Goal: Information Seeking & Learning: Learn about a topic

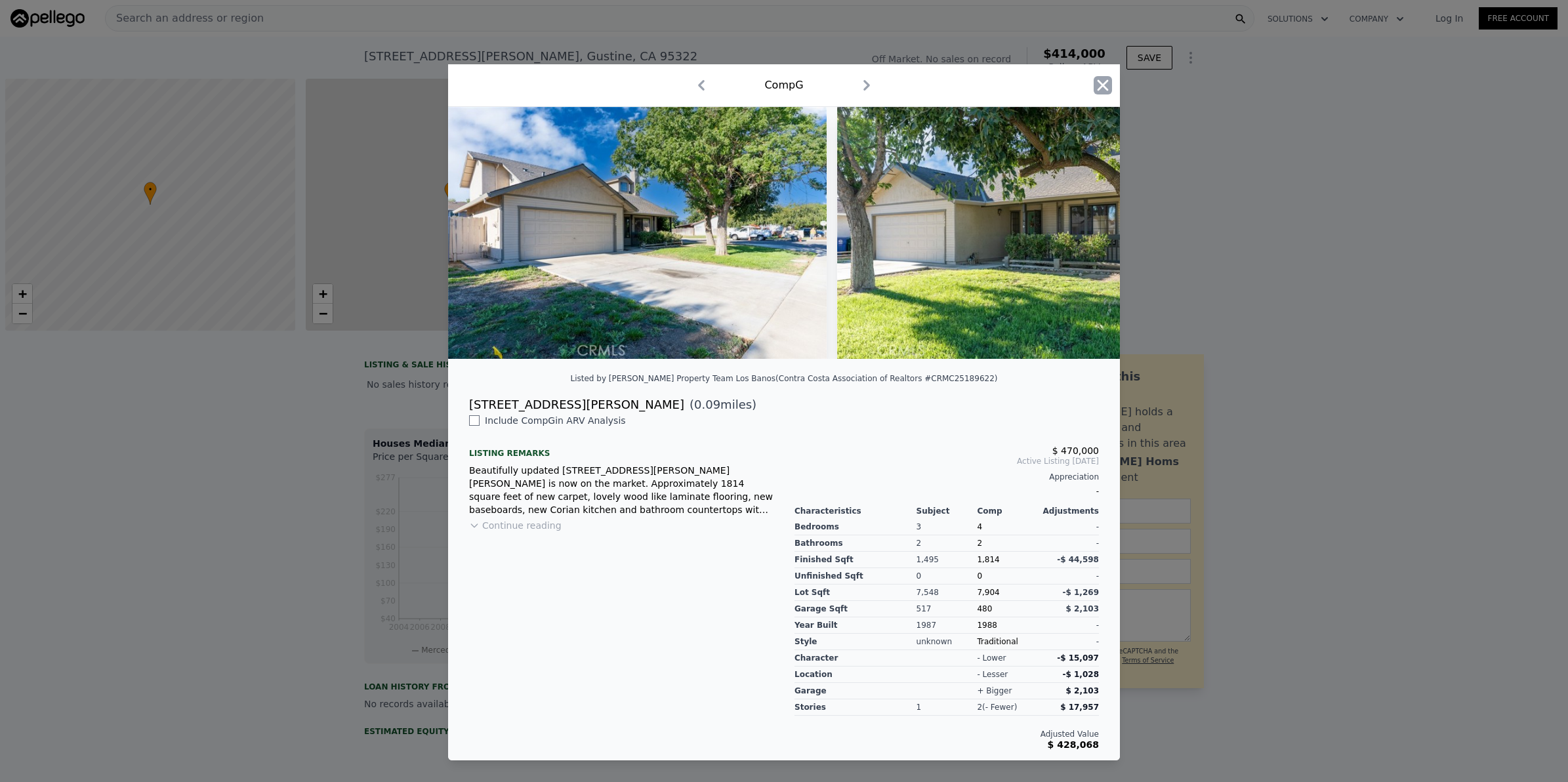
click at [1103, 84] on icon "button" at bounding box center [1102, 85] width 18 height 18
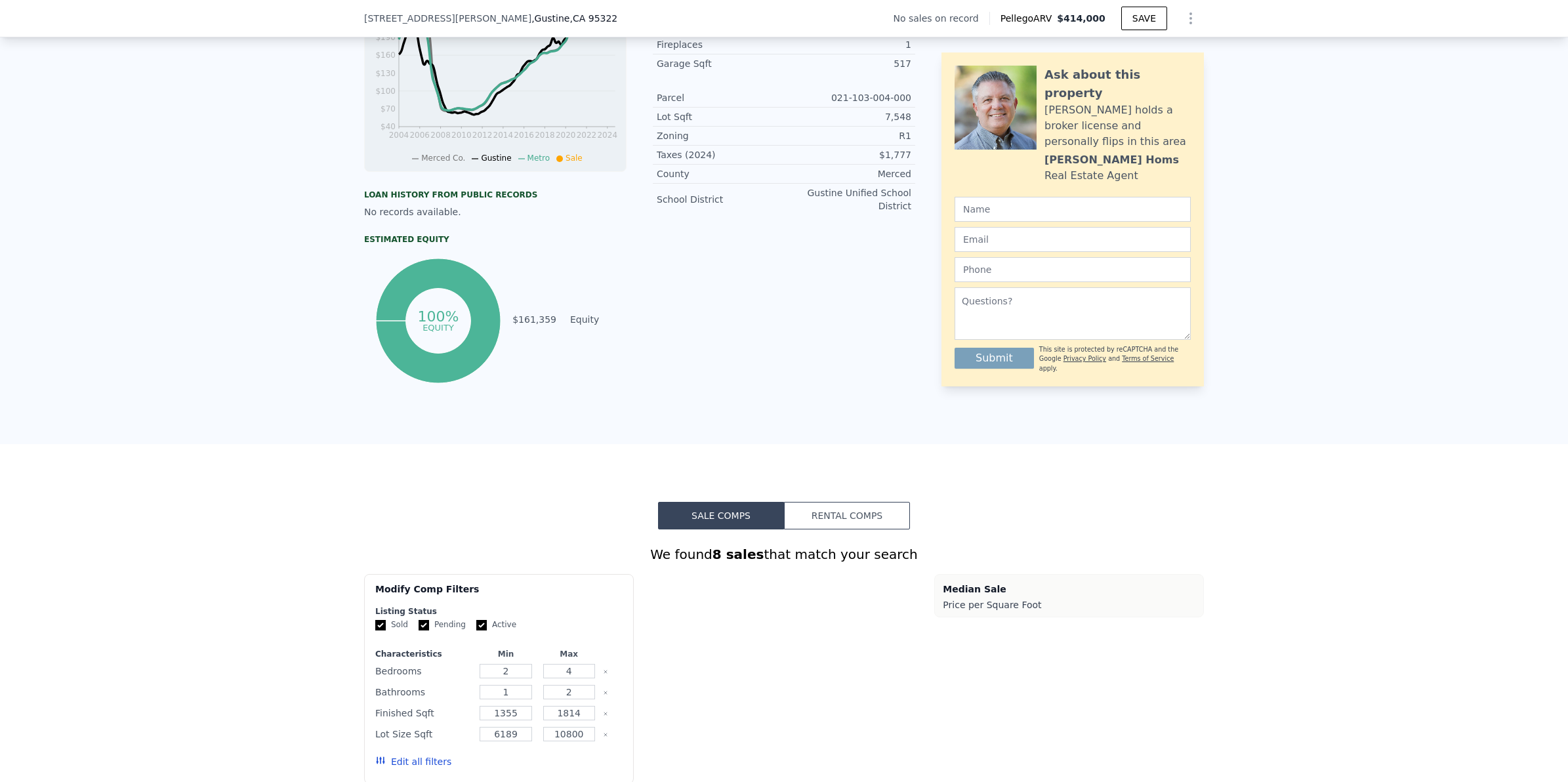
scroll to position [980, 0]
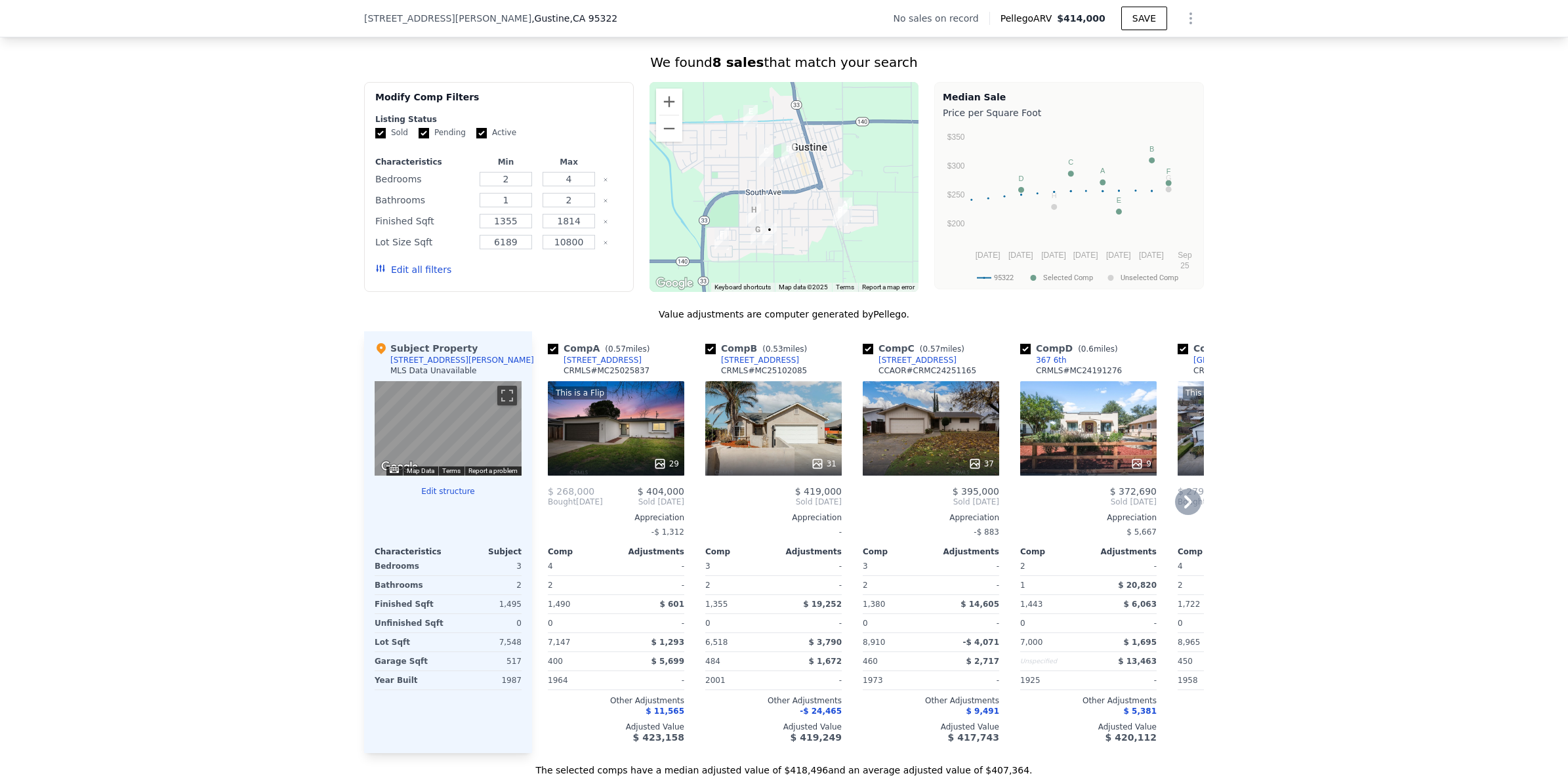
click at [1179, 510] on icon at bounding box center [1188, 502] width 26 height 26
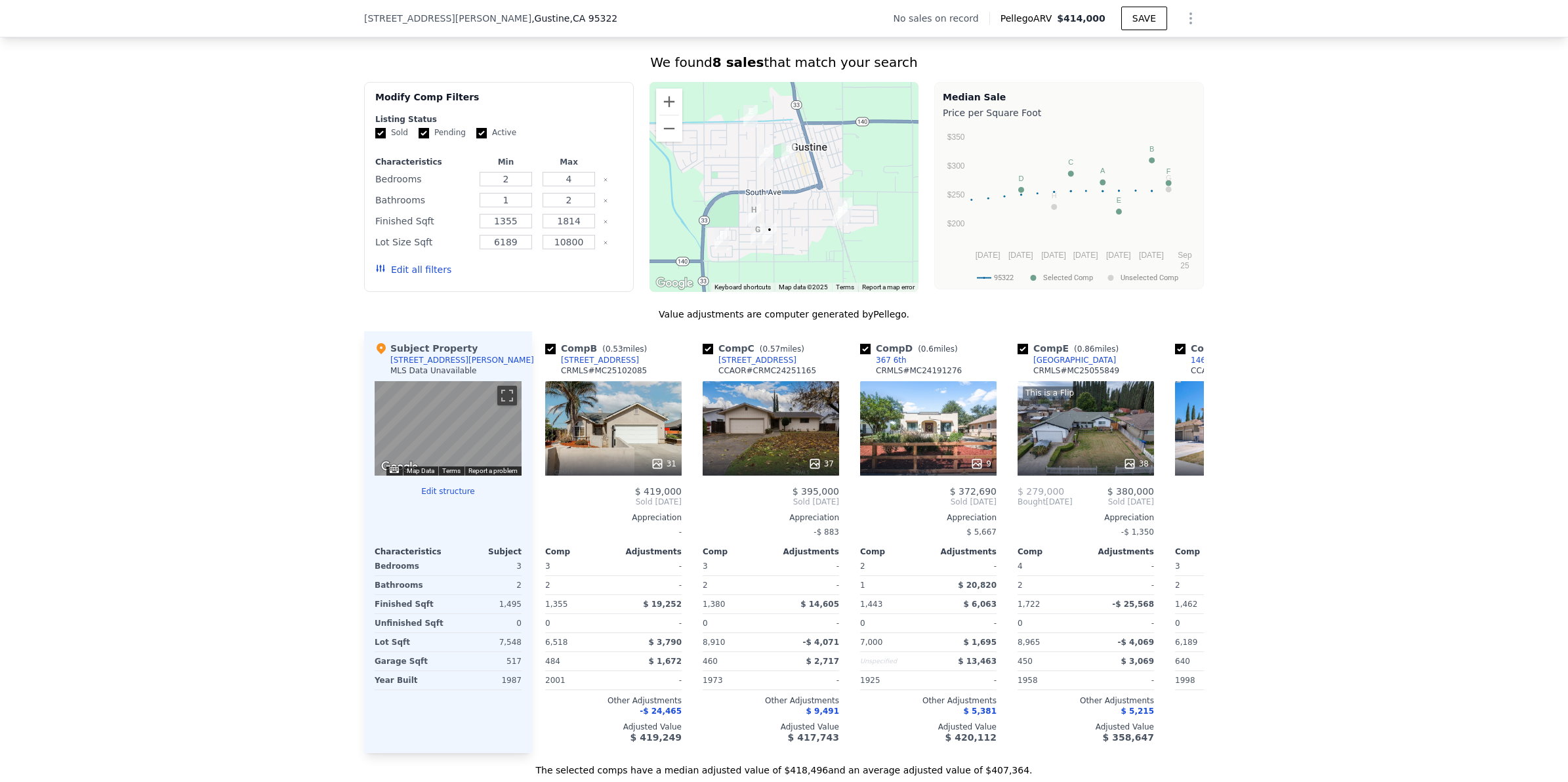
scroll to position [0, 315]
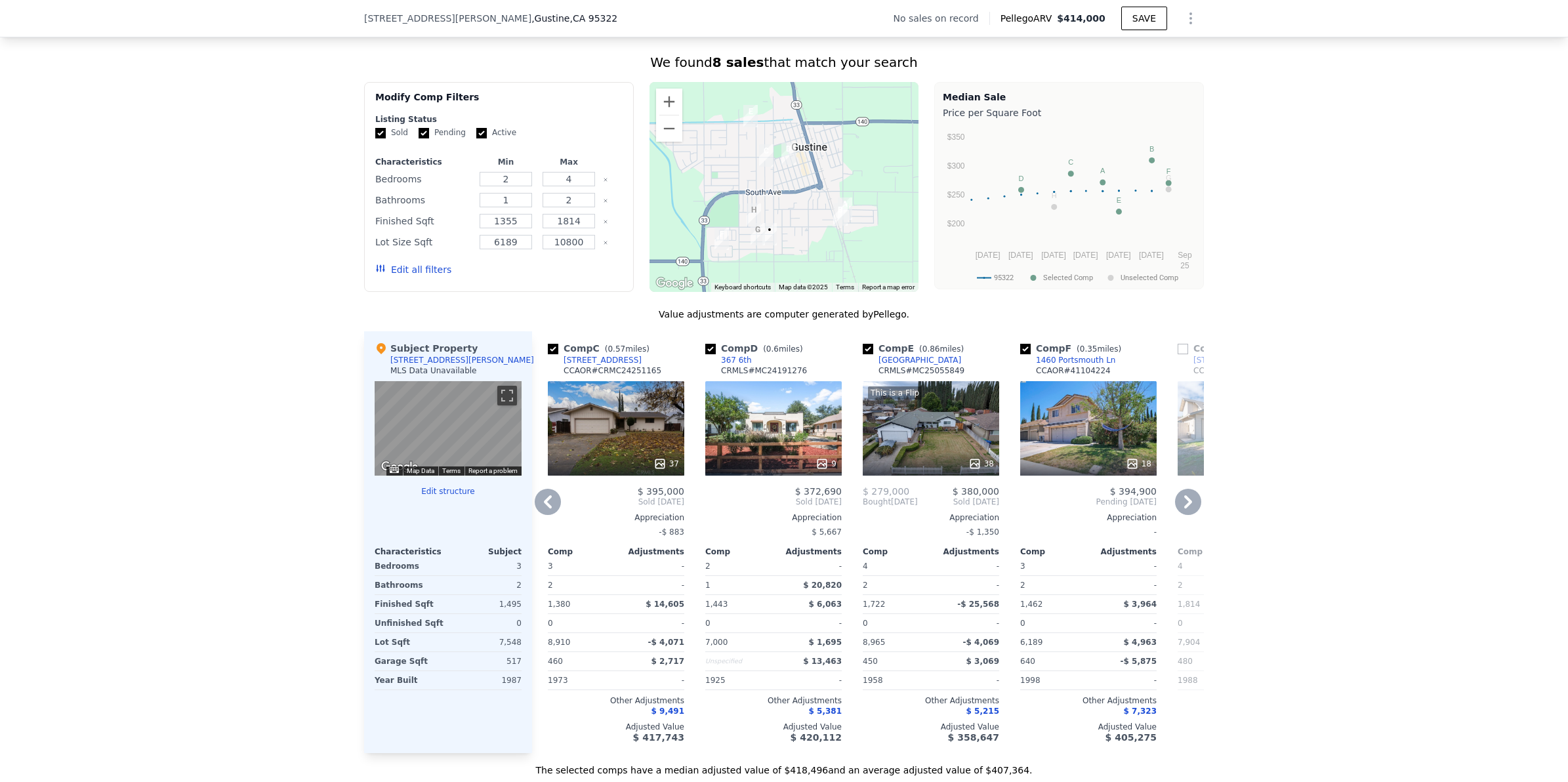
click at [1179, 510] on icon at bounding box center [1188, 502] width 26 height 26
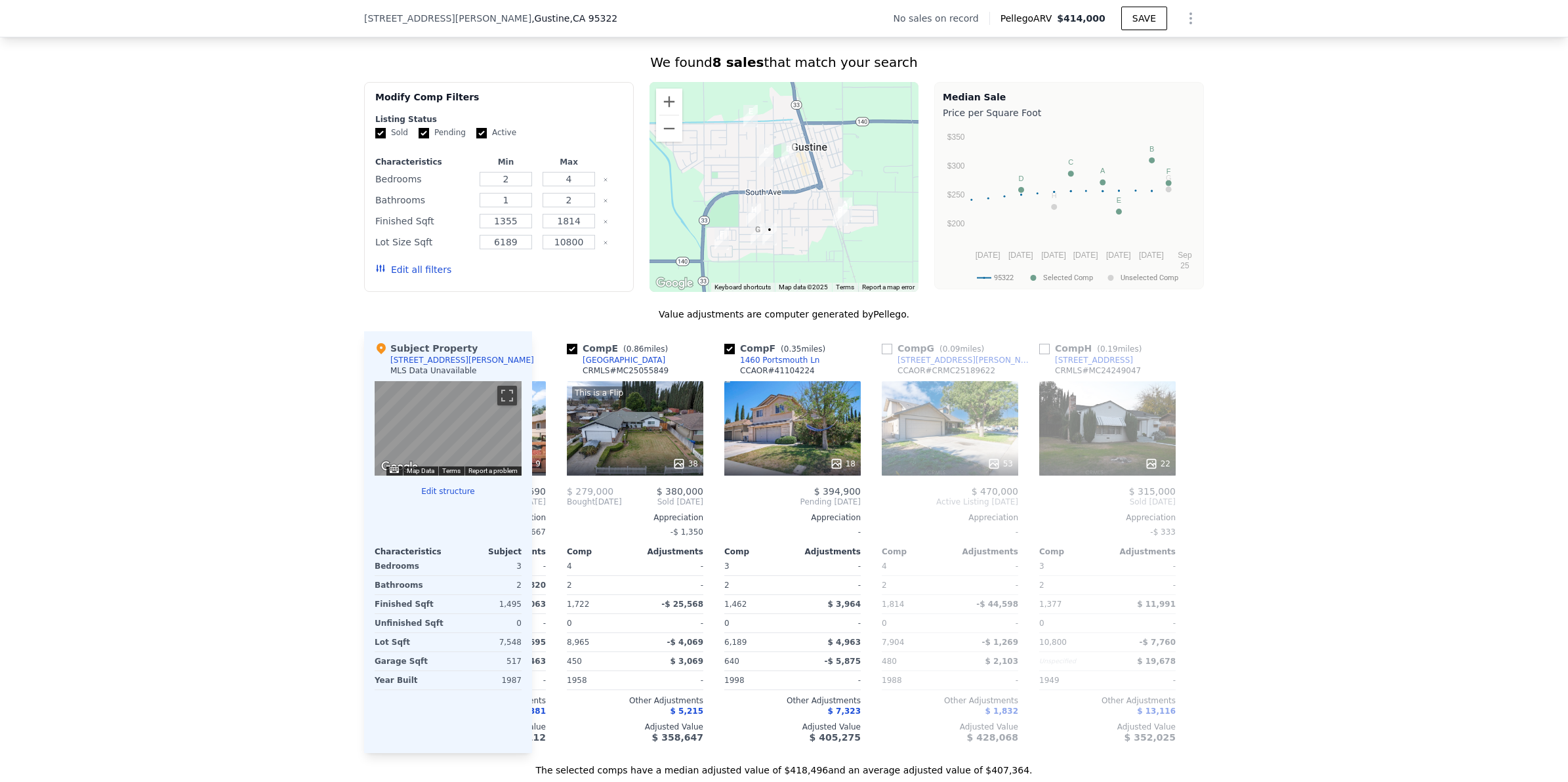
scroll to position [0, 619]
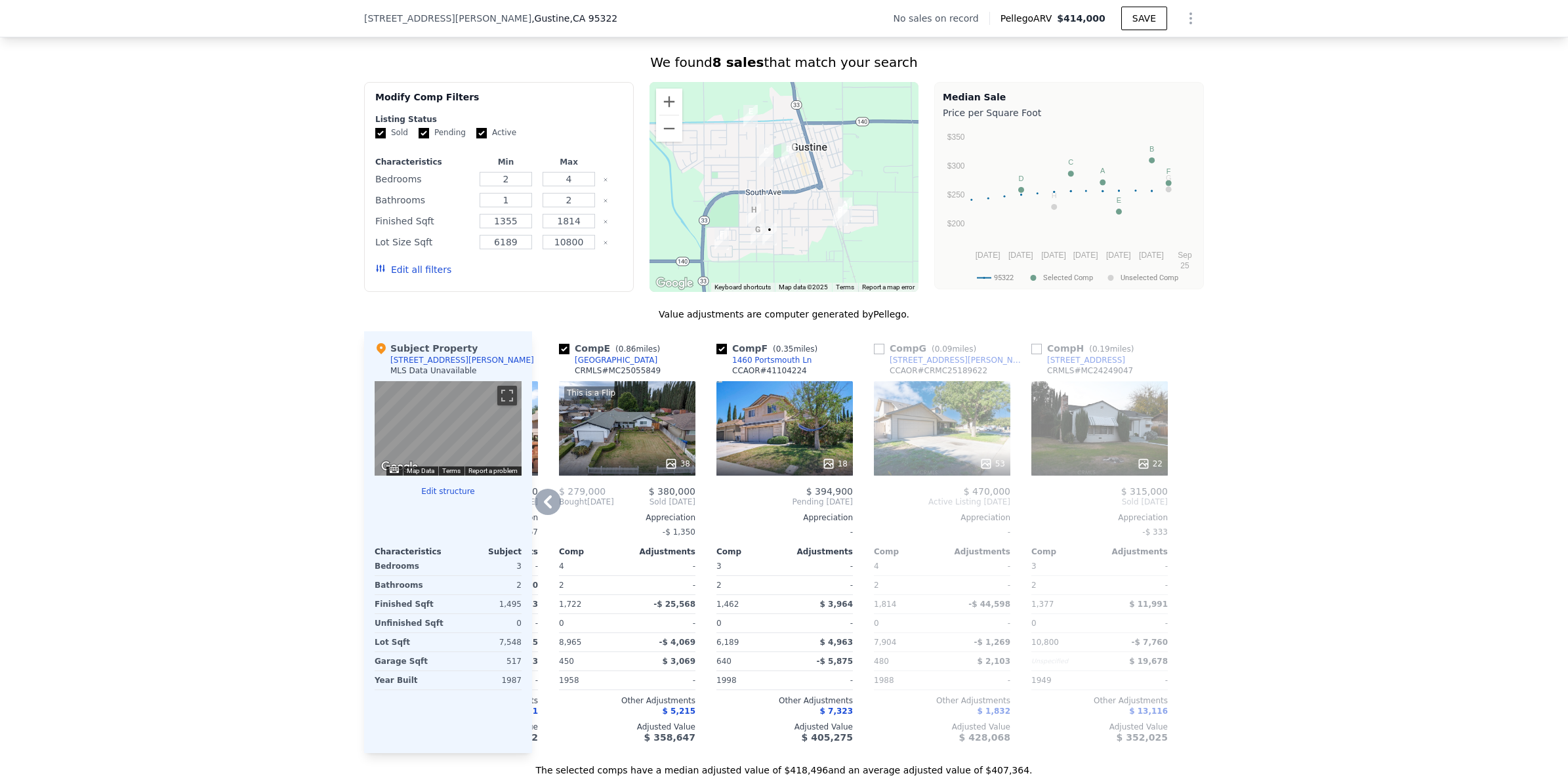
click at [548, 511] on icon at bounding box center [547, 502] width 26 height 26
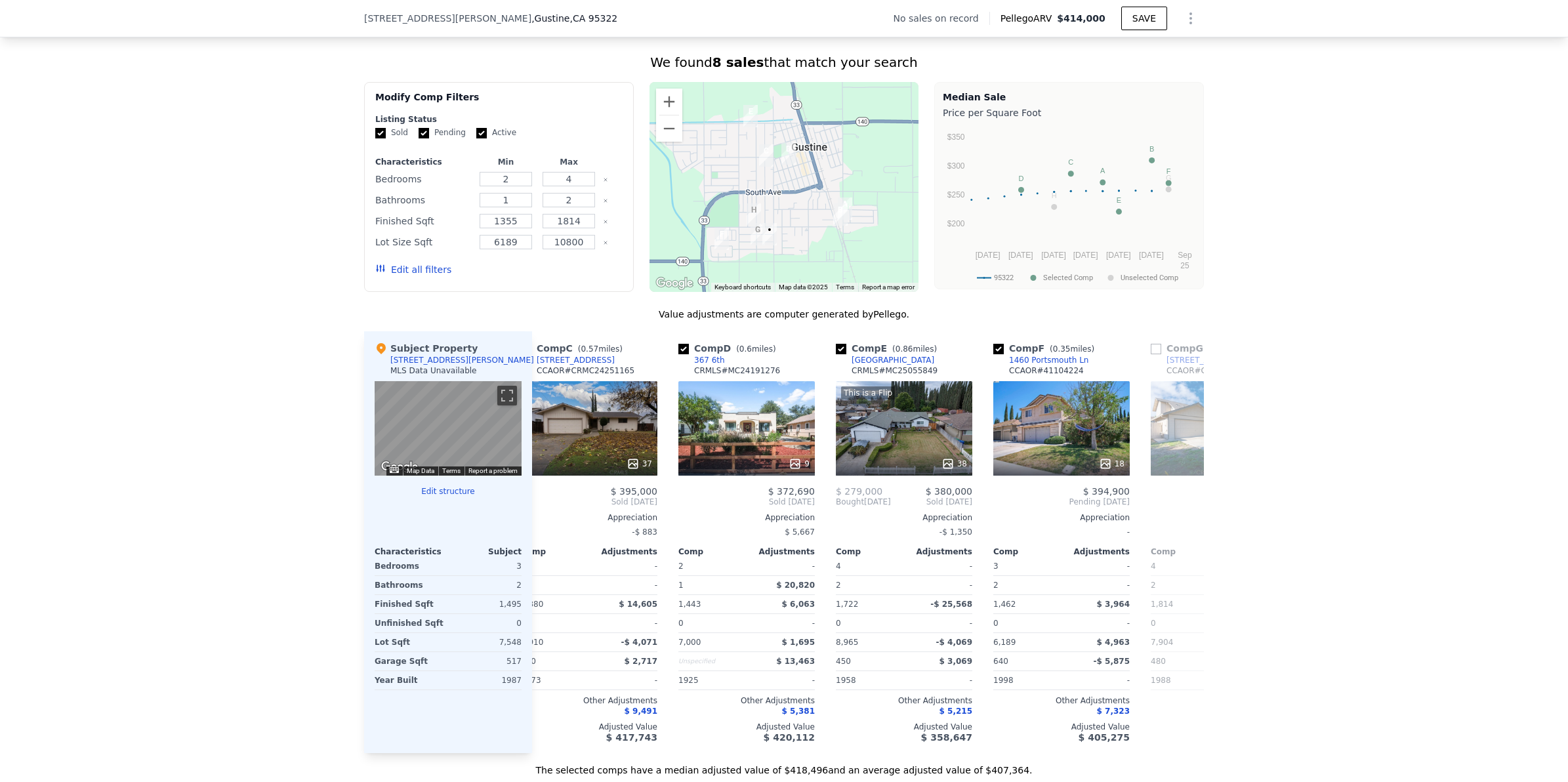
click at [548, 511] on div "Comp C ( 0.57 miles) [STREET_ADDRESS] CCAOR # CRMC24251165 37 $ 395,000 Sold [D…" at bounding box center [589, 542] width 147 height 422
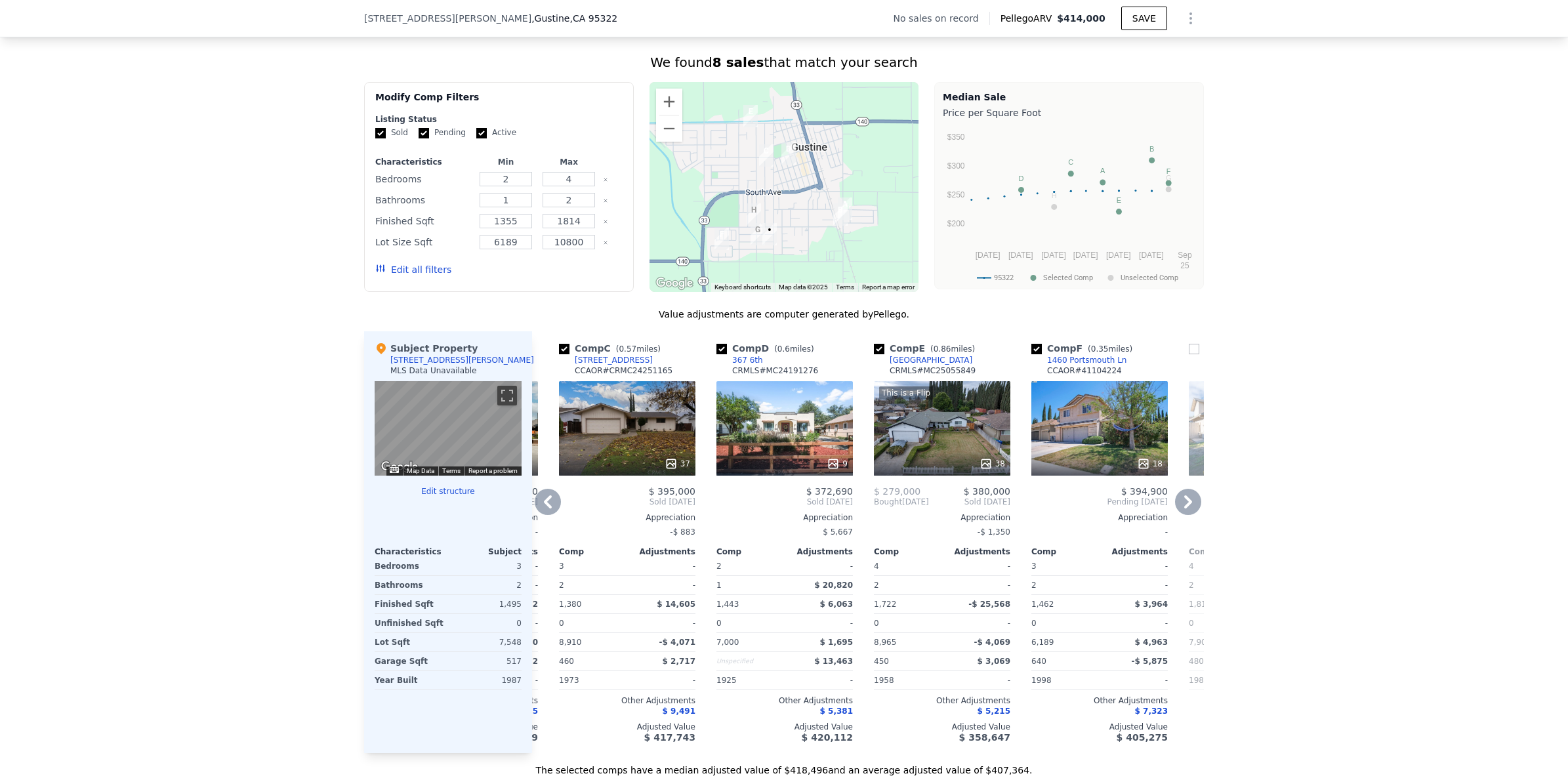
click at [548, 511] on icon at bounding box center [547, 502] width 26 height 26
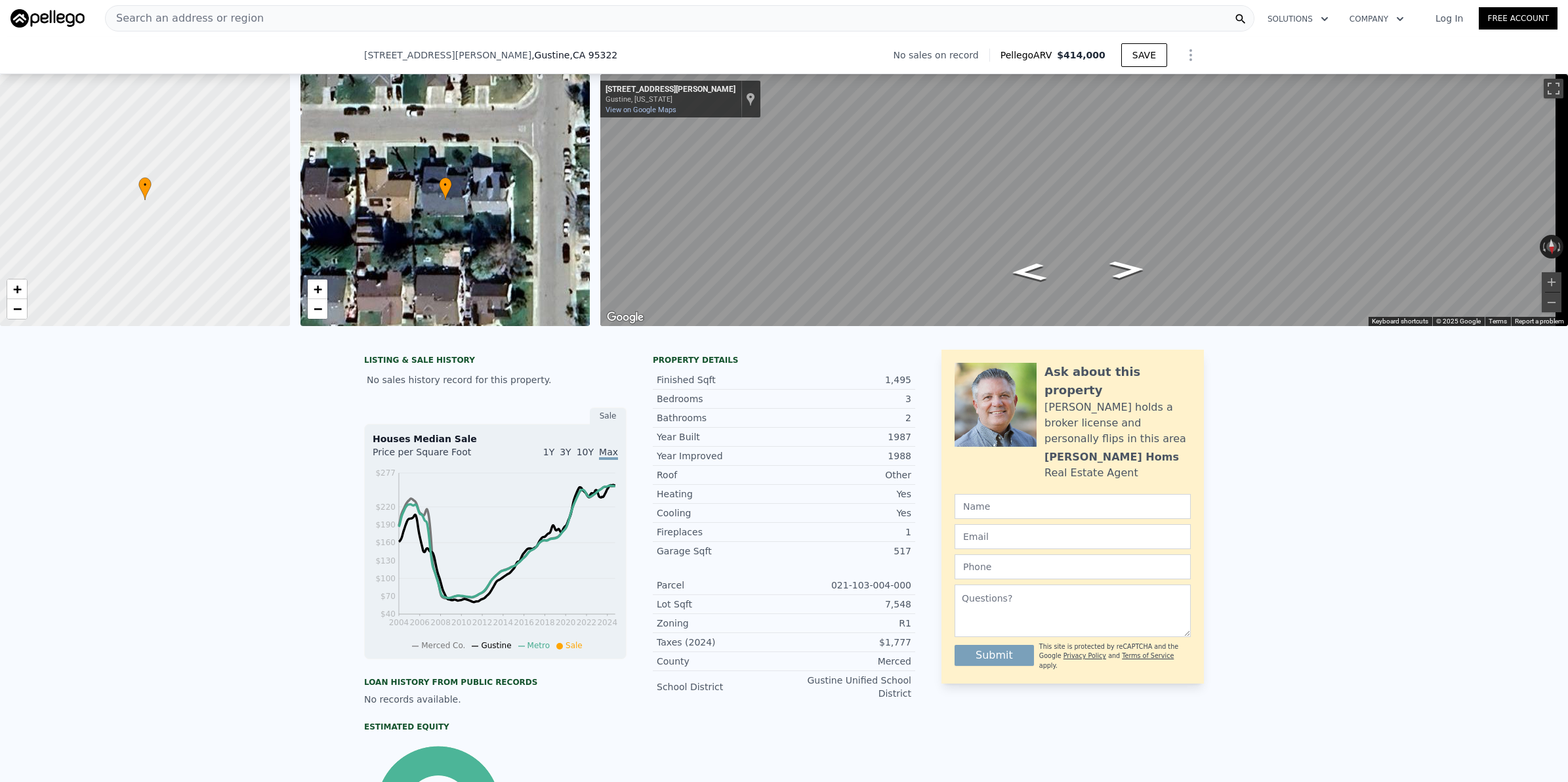
scroll to position [815, 0]
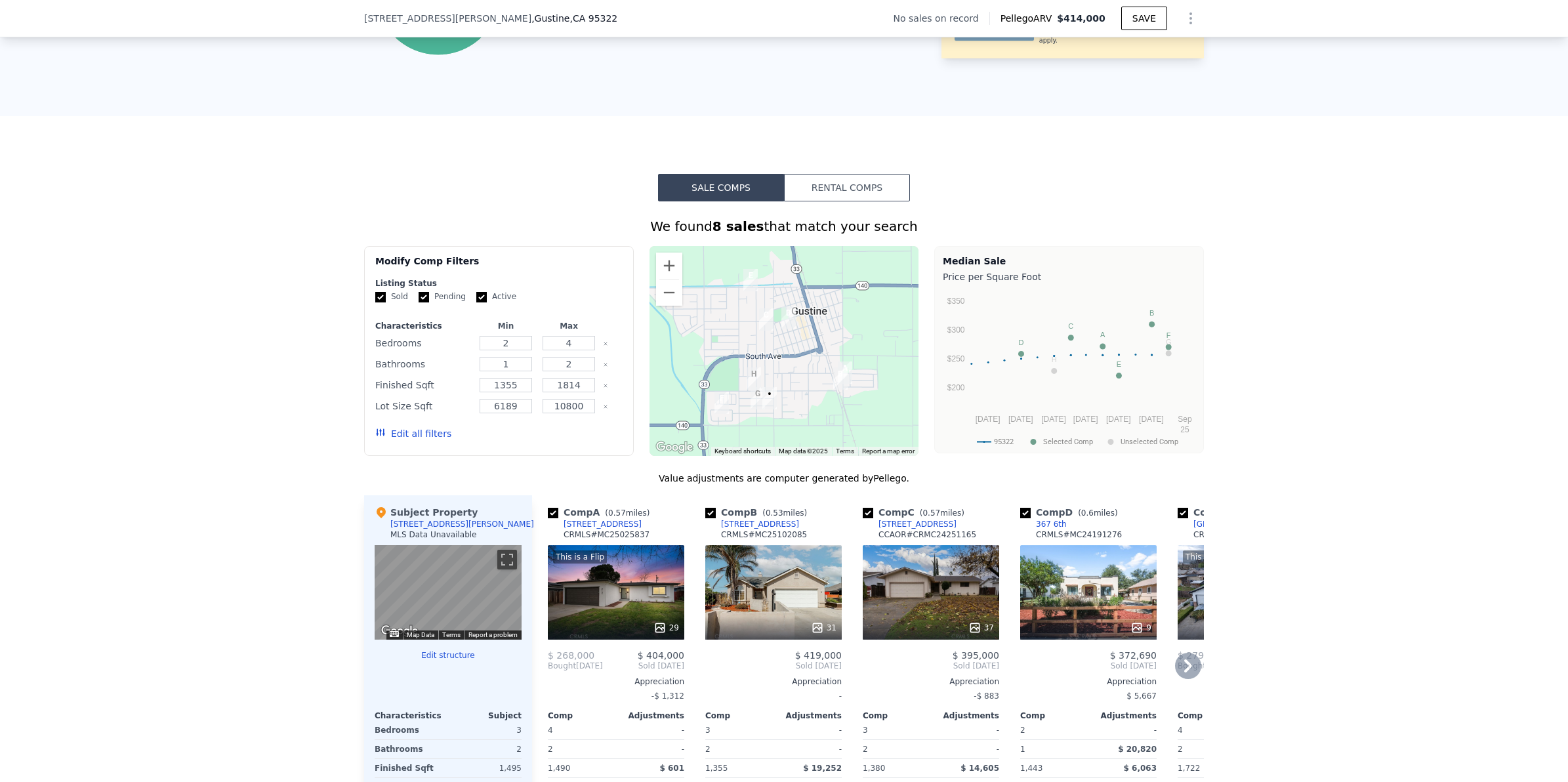
click at [1187, 674] on icon at bounding box center [1188, 666] width 26 height 26
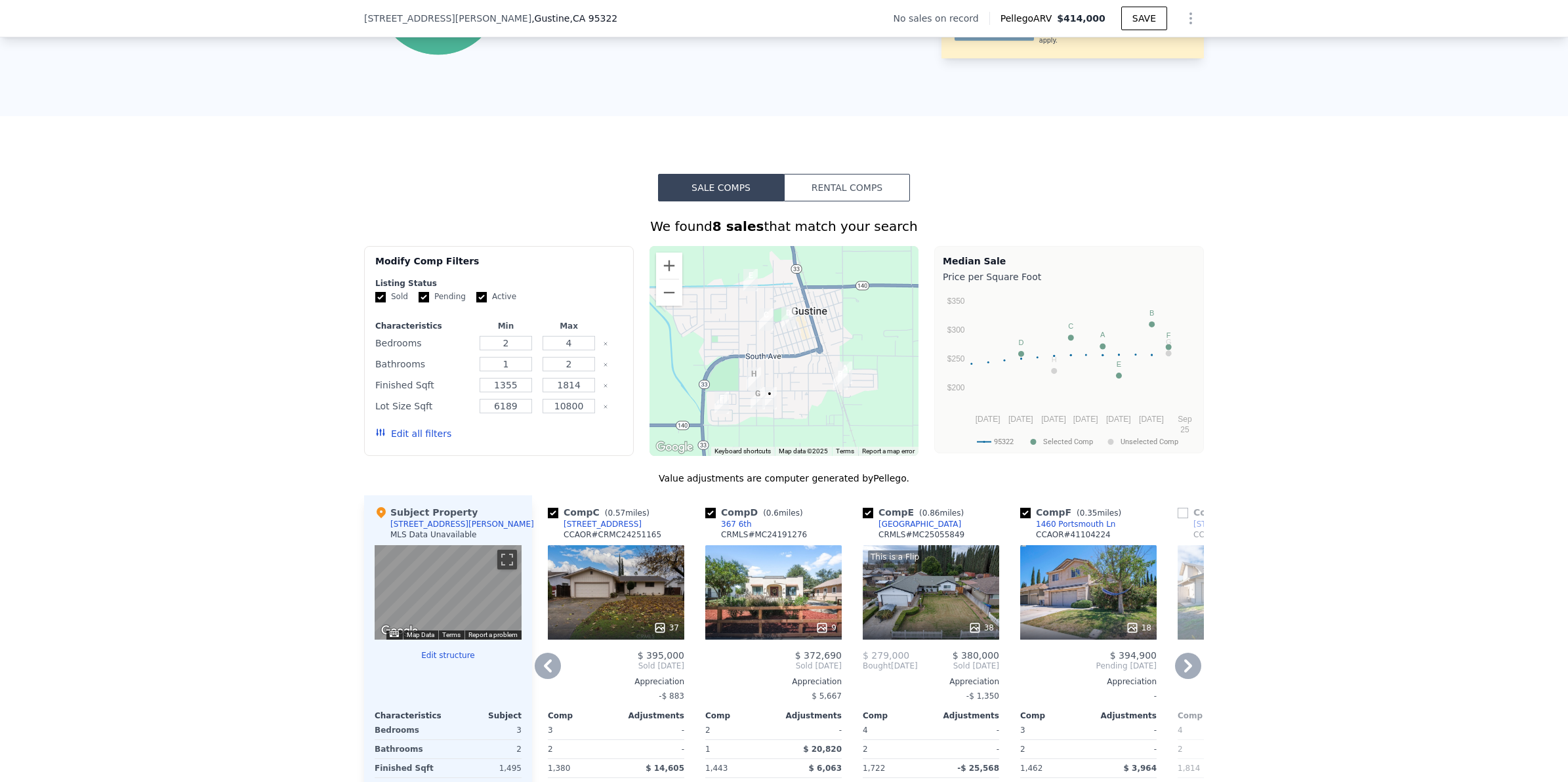
click at [1187, 674] on icon at bounding box center [1188, 666] width 26 height 26
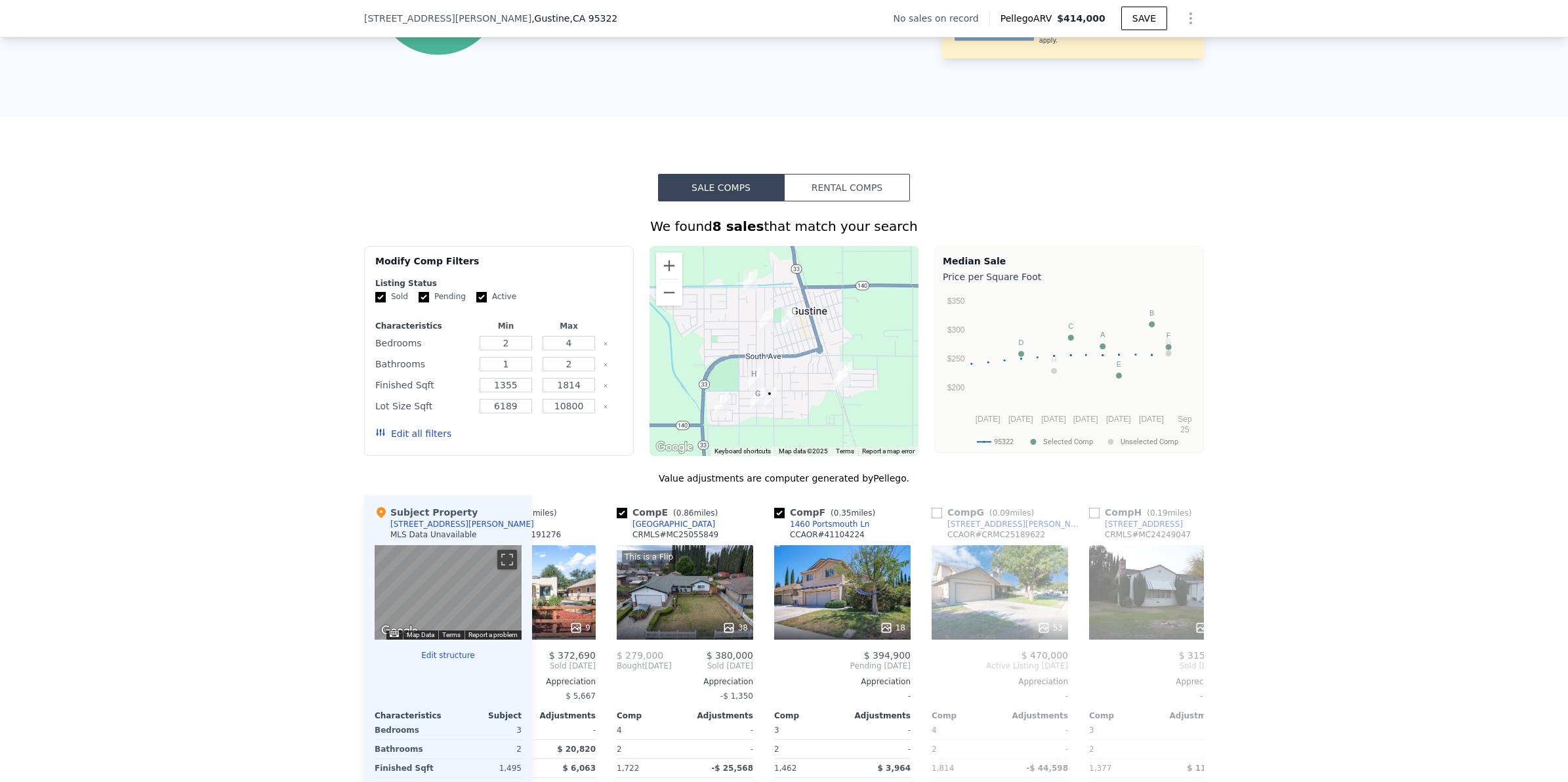
scroll to position [0, 619]
